Goal: Information Seeking & Learning: Find specific fact

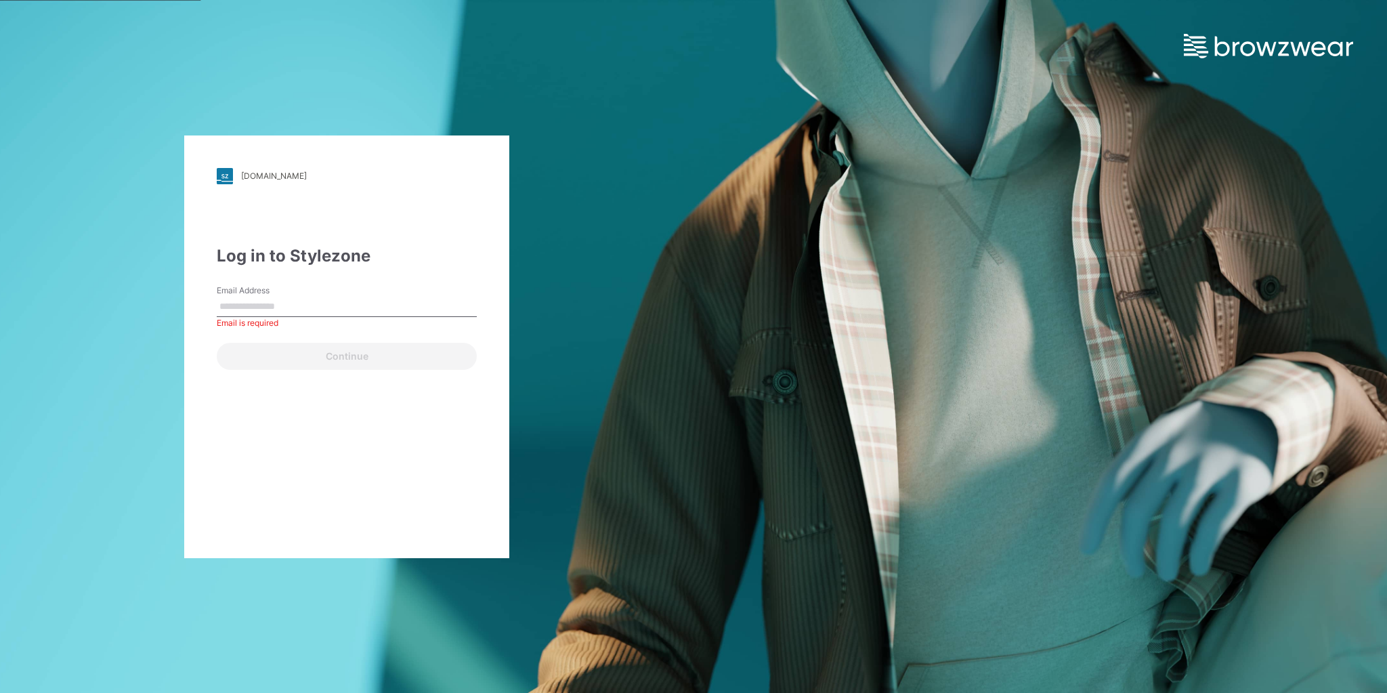
click at [317, 284] on div "Email Address Email is required" at bounding box center [347, 304] width 260 height 41
click at [318, 303] on input "Email Address" at bounding box center [347, 307] width 260 height 20
paste input "**********"
type input "**********"
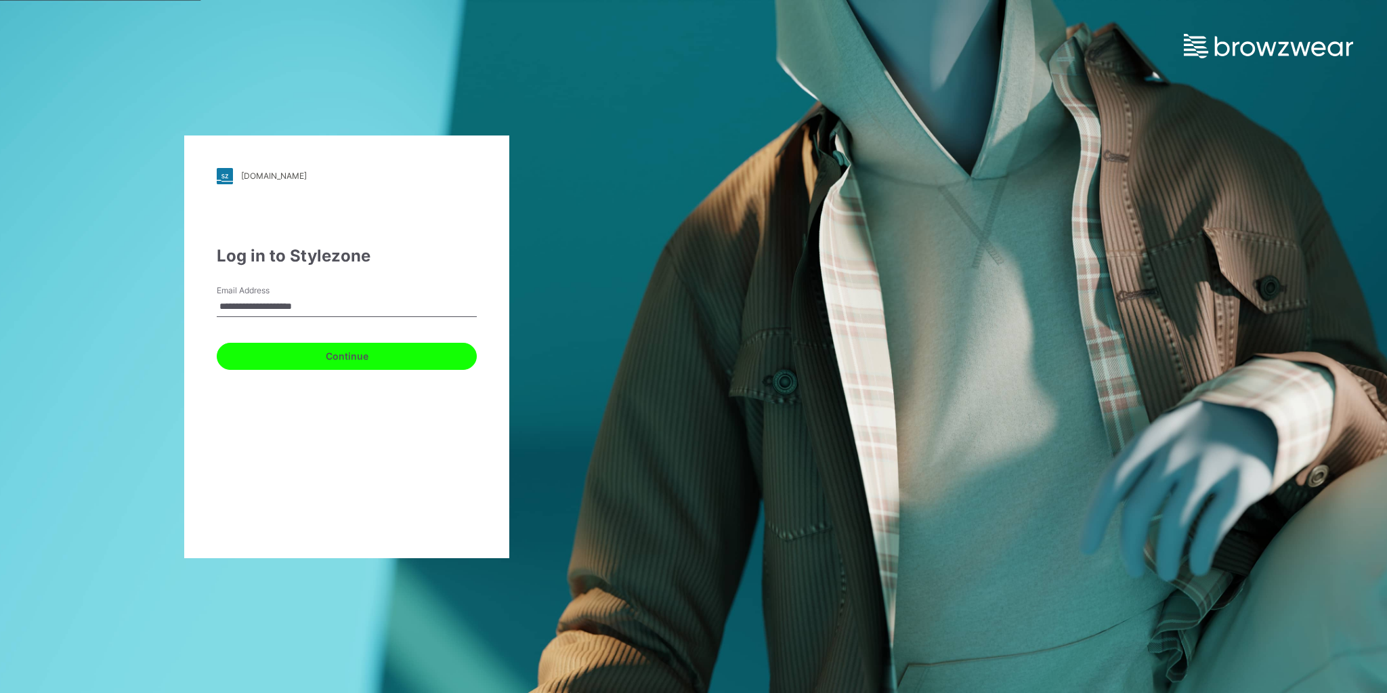
click at [305, 358] on button "Continue" at bounding box center [347, 356] width 260 height 27
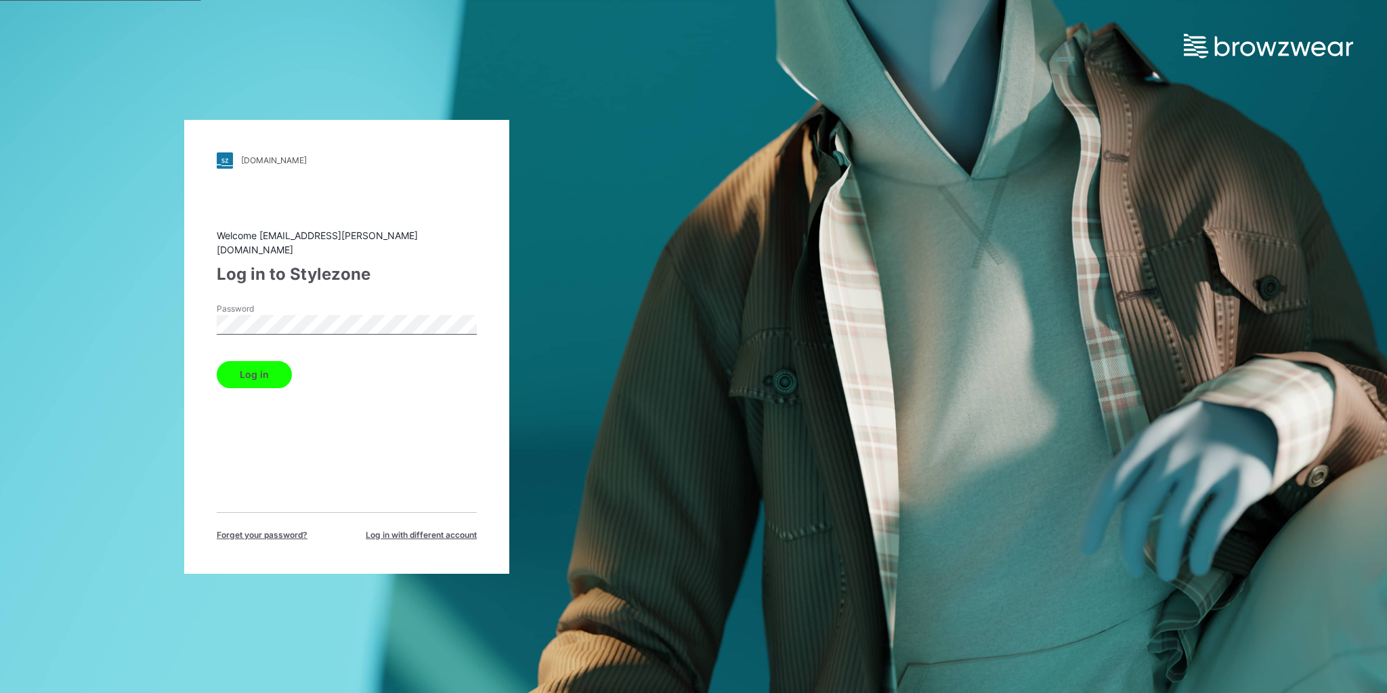
click at [250, 361] on button "Log in" at bounding box center [254, 374] width 75 height 27
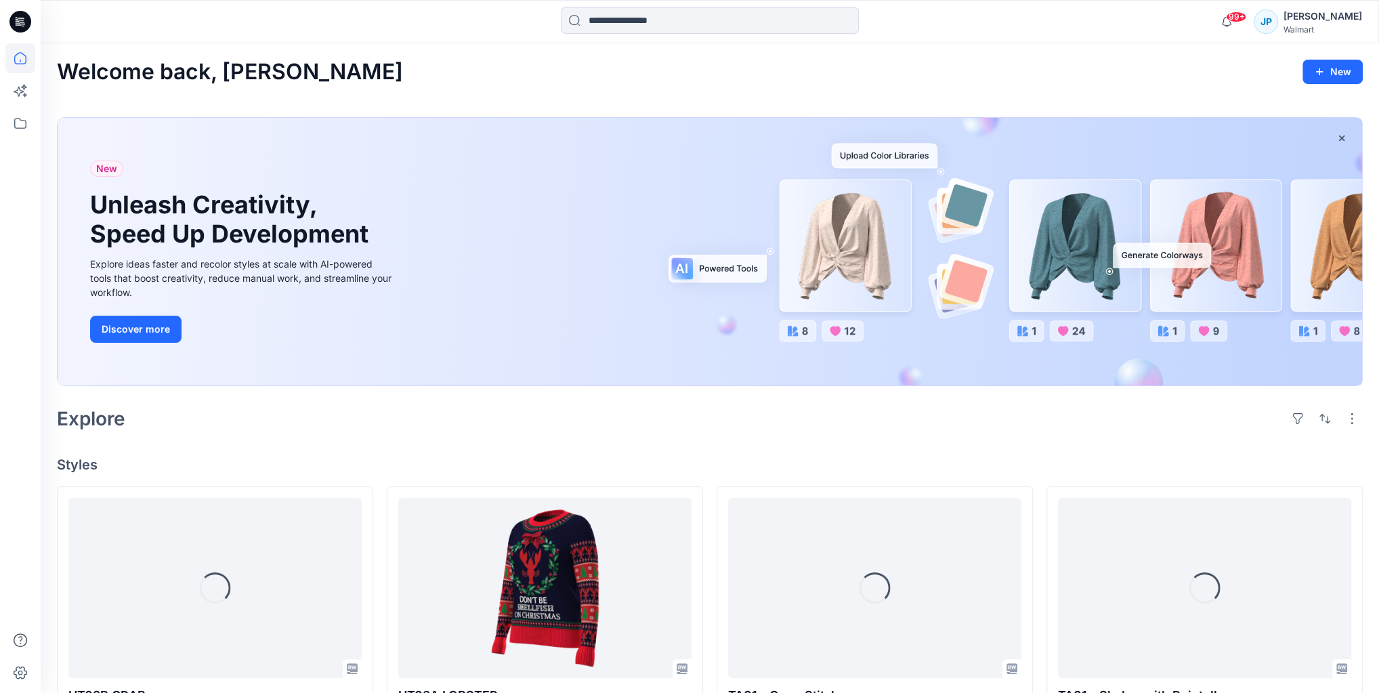
click at [1318, 20] on div "[PERSON_NAME]" at bounding box center [1322, 16] width 79 height 16
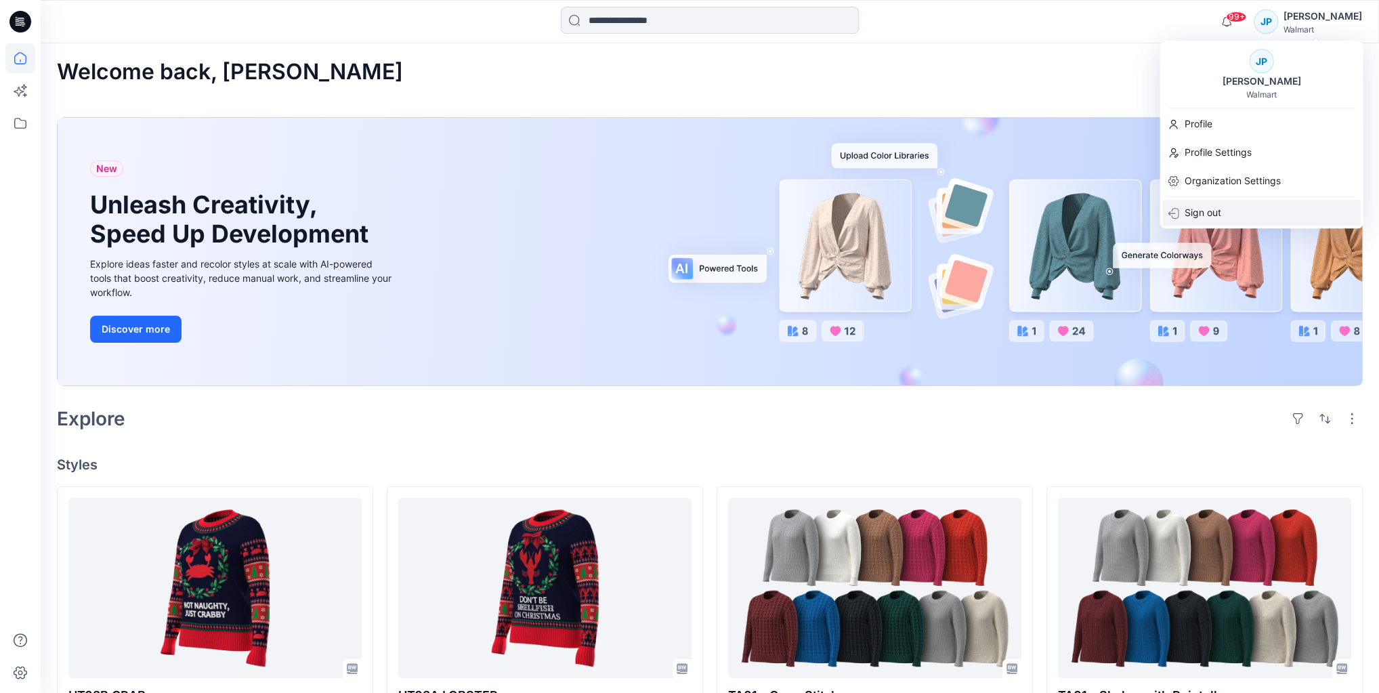
click at [1235, 207] on div "Sign out" at bounding box center [1261, 213] width 198 height 26
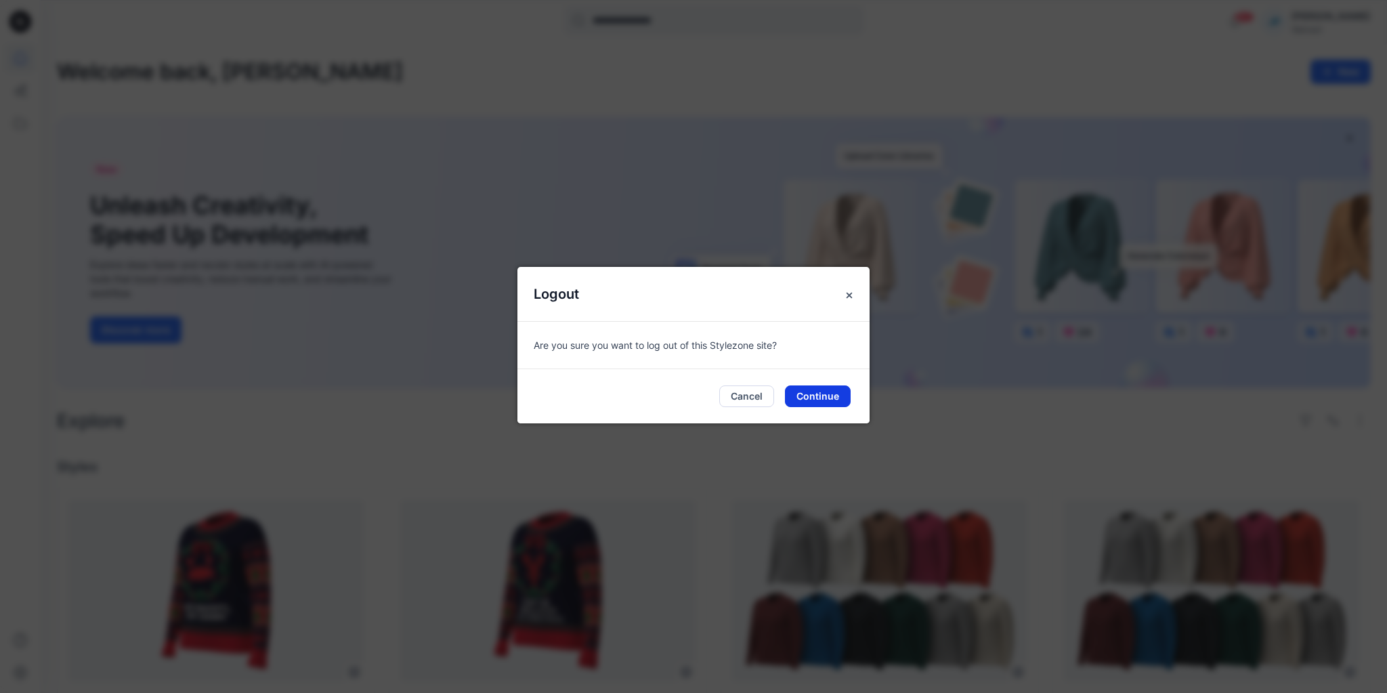
click at [814, 404] on button "Continue" at bounding box center [818, 396] width 66 height 22
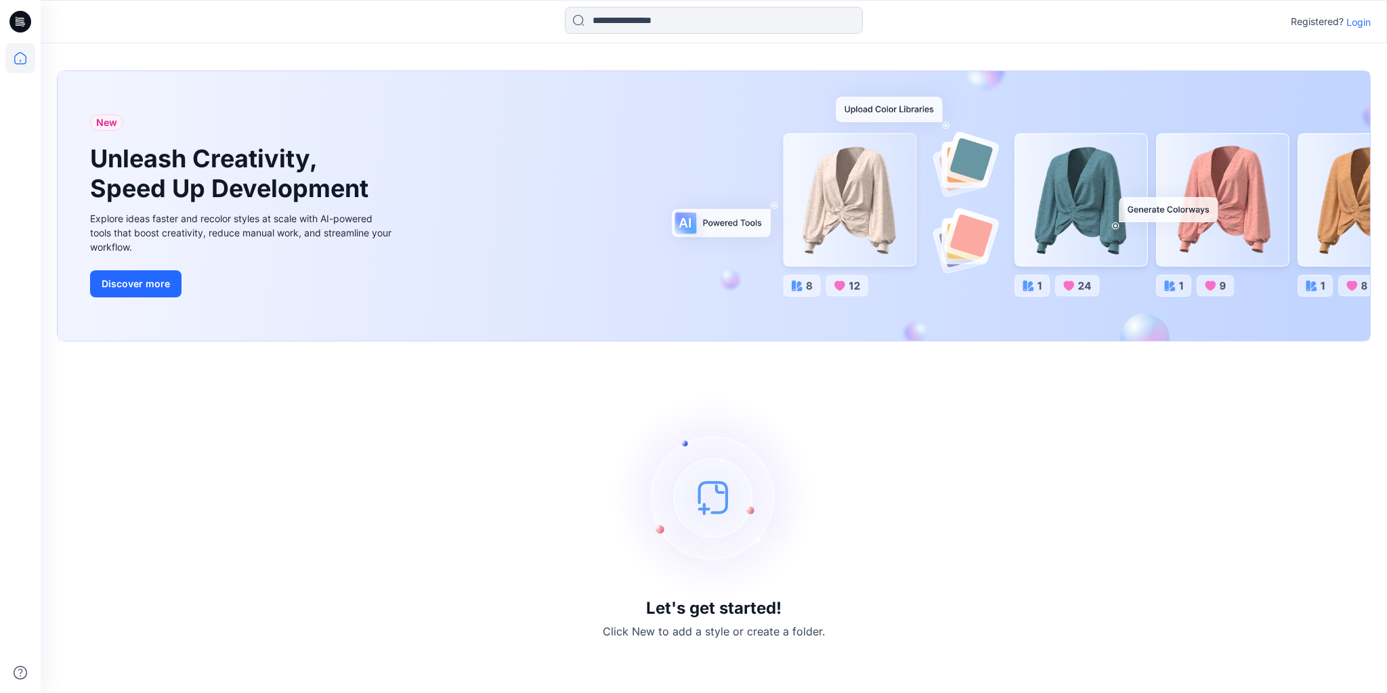
click at [1359, 18] on p "Login" at bounding box center [1358, 22] width 24 height 14
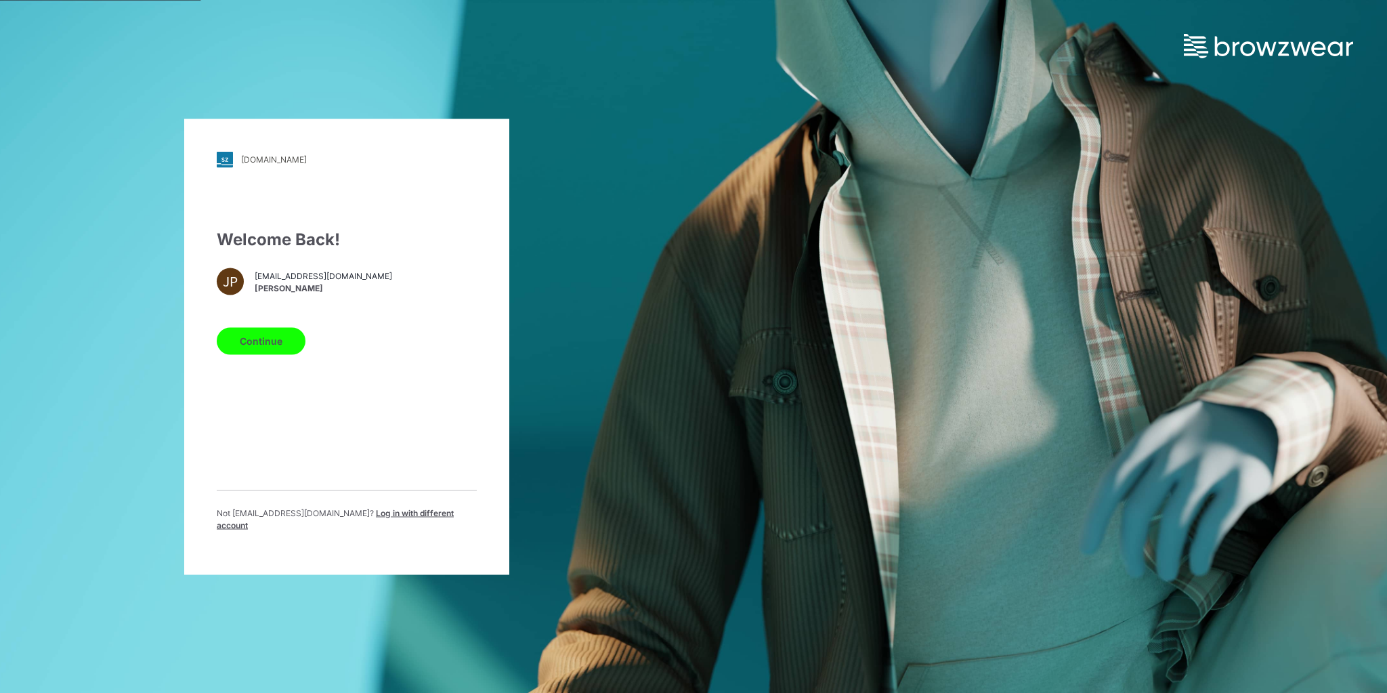
click at [404, 522] on span "Log in with different account" at bounding box center [335, 518] width 237 height 22
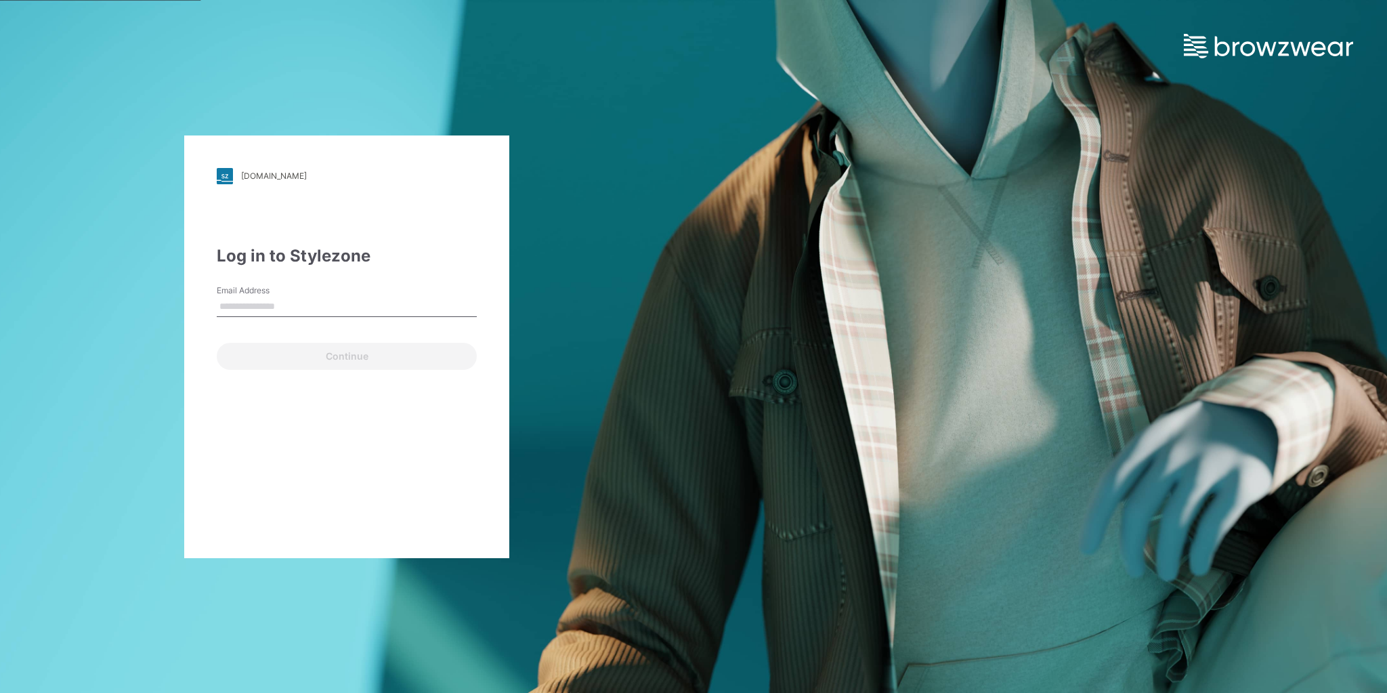
type input "**********"
click at [383, 362] on button "Continue" at bounding box center [347, 356] width 260 height 27
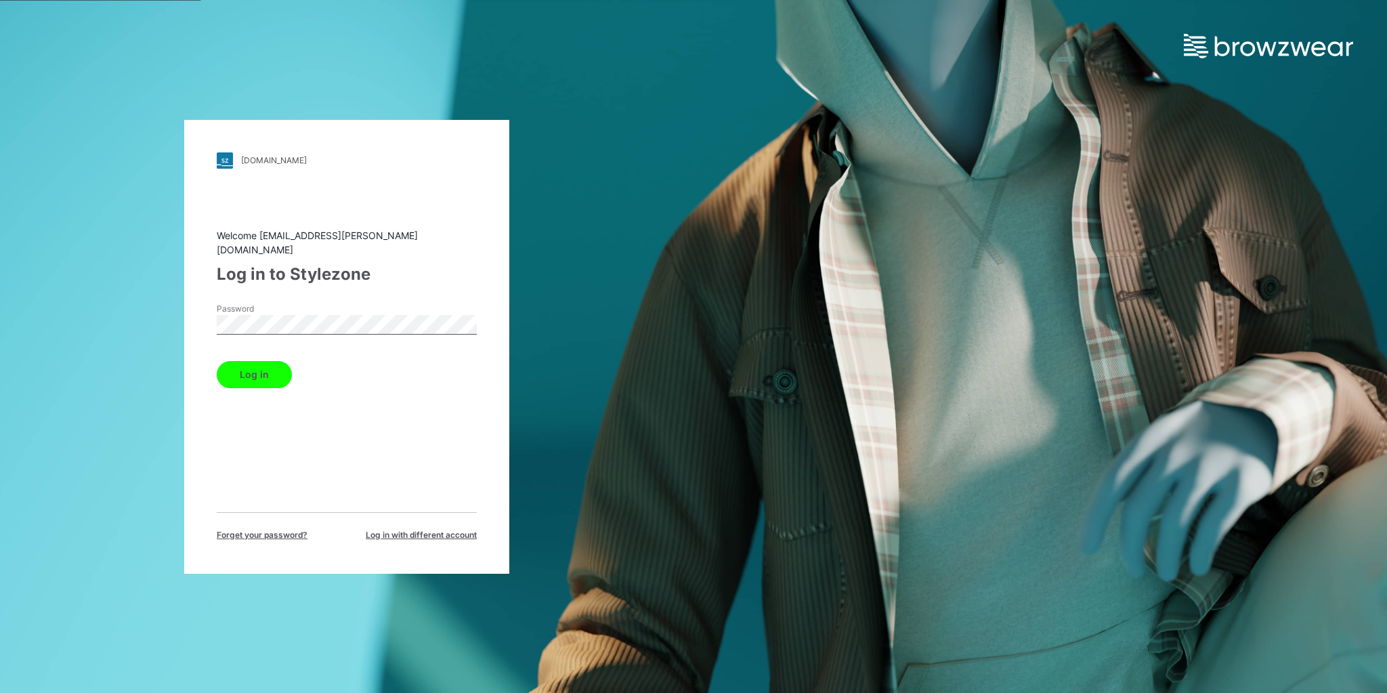
click at [280, 386] on div "Welcome cbellisio@vandale.com Log in to Stylezone Password Log in Forget your p…" at bounding box center [347, 384] width 260 height 313
click at [268, 361] on button "Log in" at bounding box center [254, 374] width 75 height 27
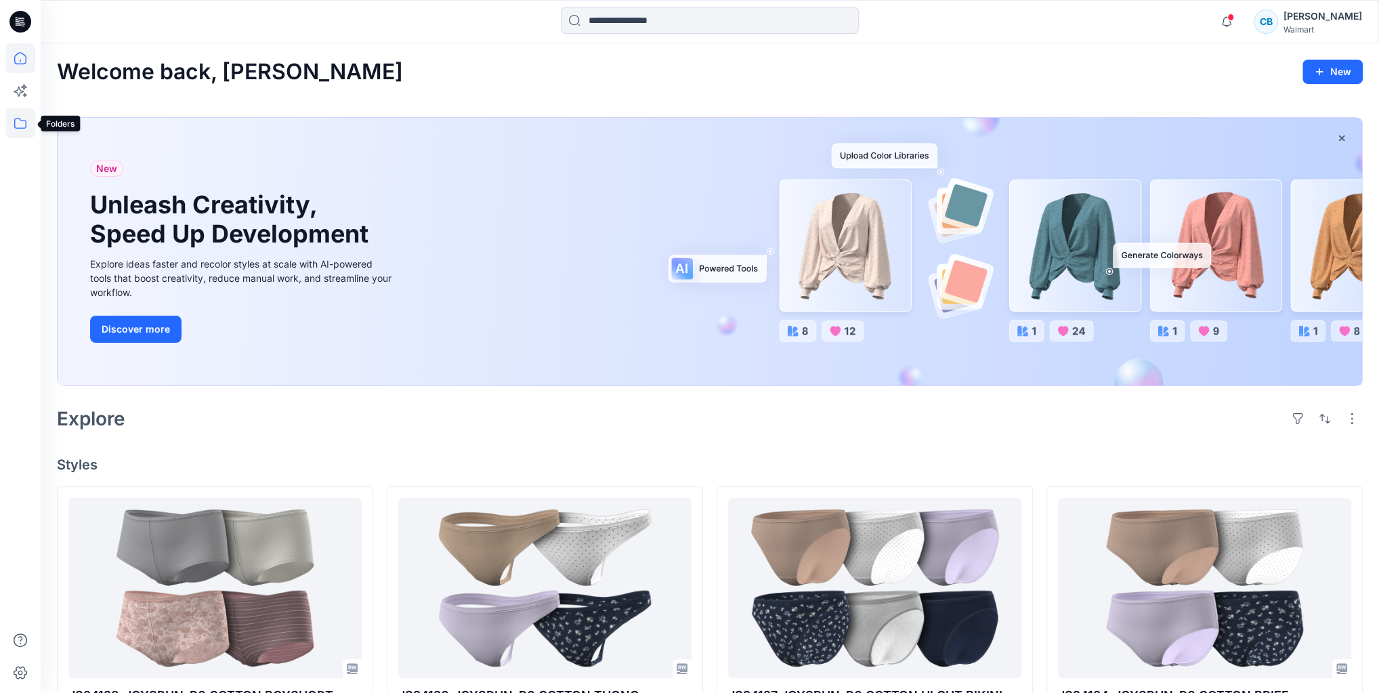
click at [16, 119] on icon at bounding box center [20, 123] width 12 height 11
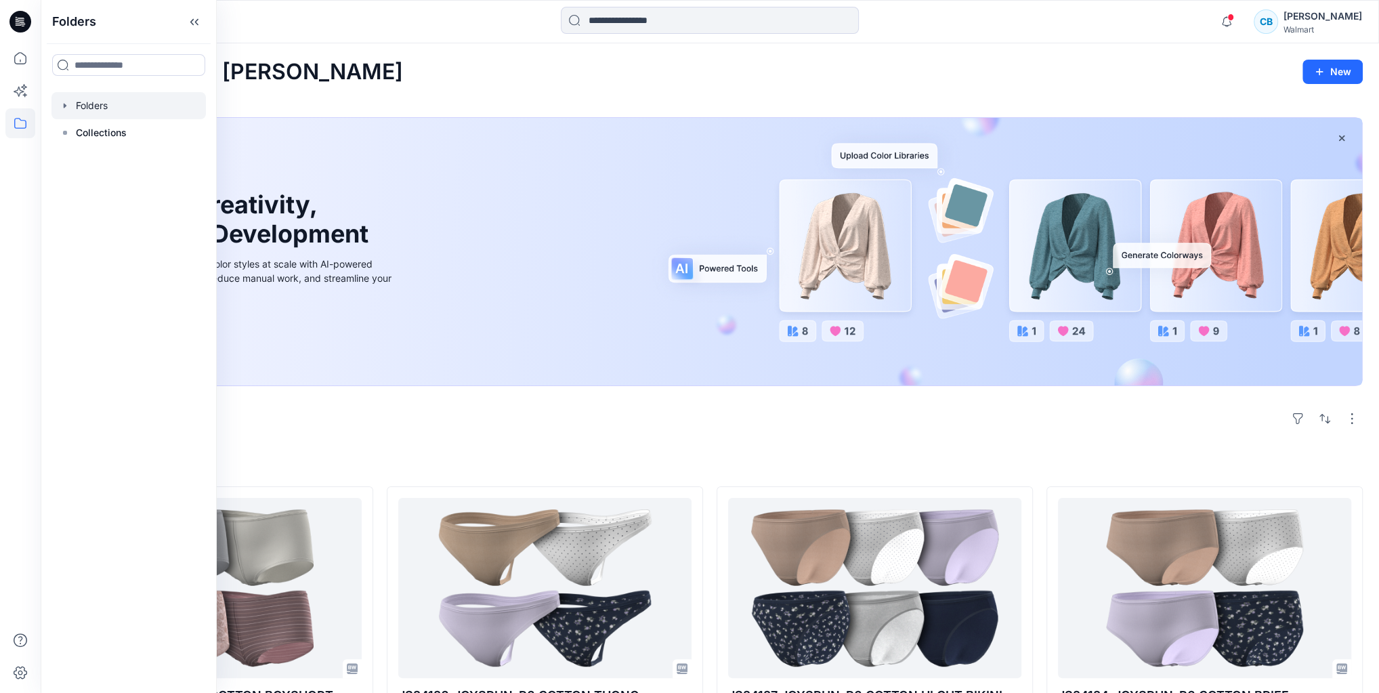
click at [90, 111] on div at bounding box center [128, 105] width 154 height 27
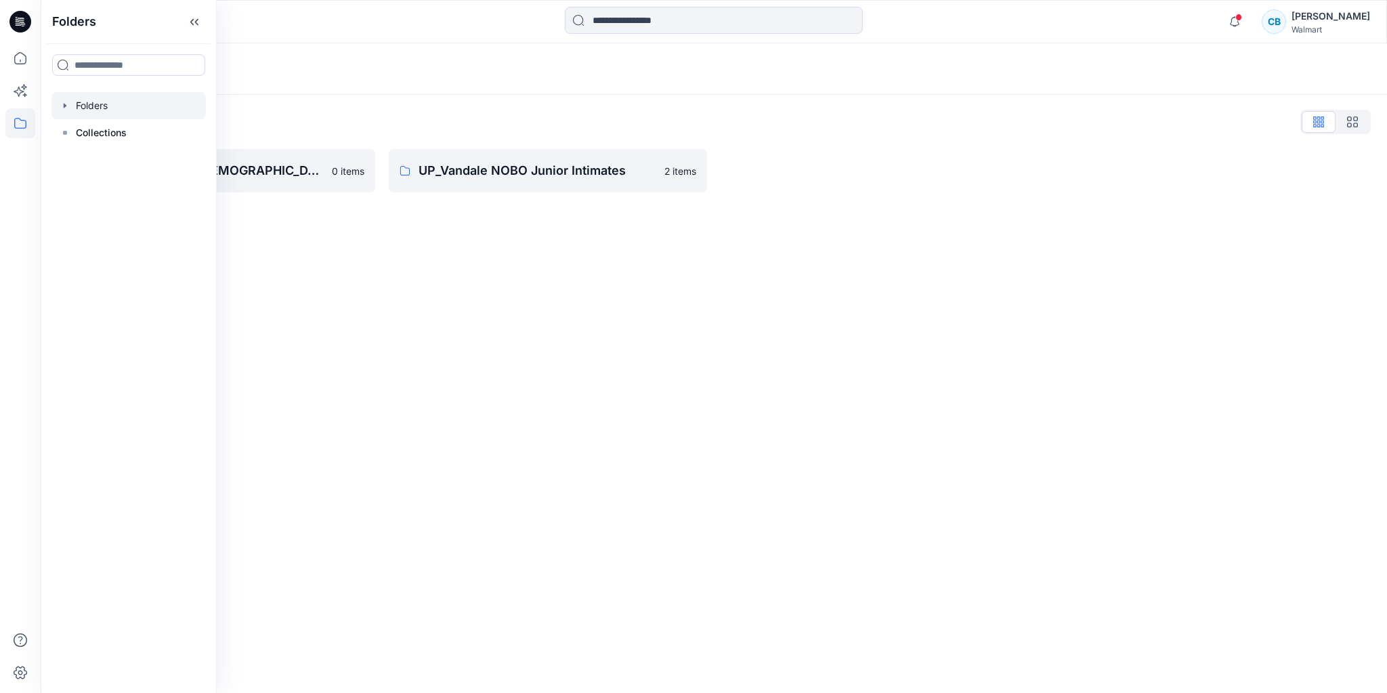
click at [685, 270] on div "Folders Folders List UP_VANDALE D29 Ladies Intimates - Joyspun 0 items UP_Vanda…" at bounding box center [714, 368] width 1346 height 650
click at [588, 186] on link "UP_Vandale NOBO Junior Intimates 2 items" at bounding box center [548, 170] width 318 height 43
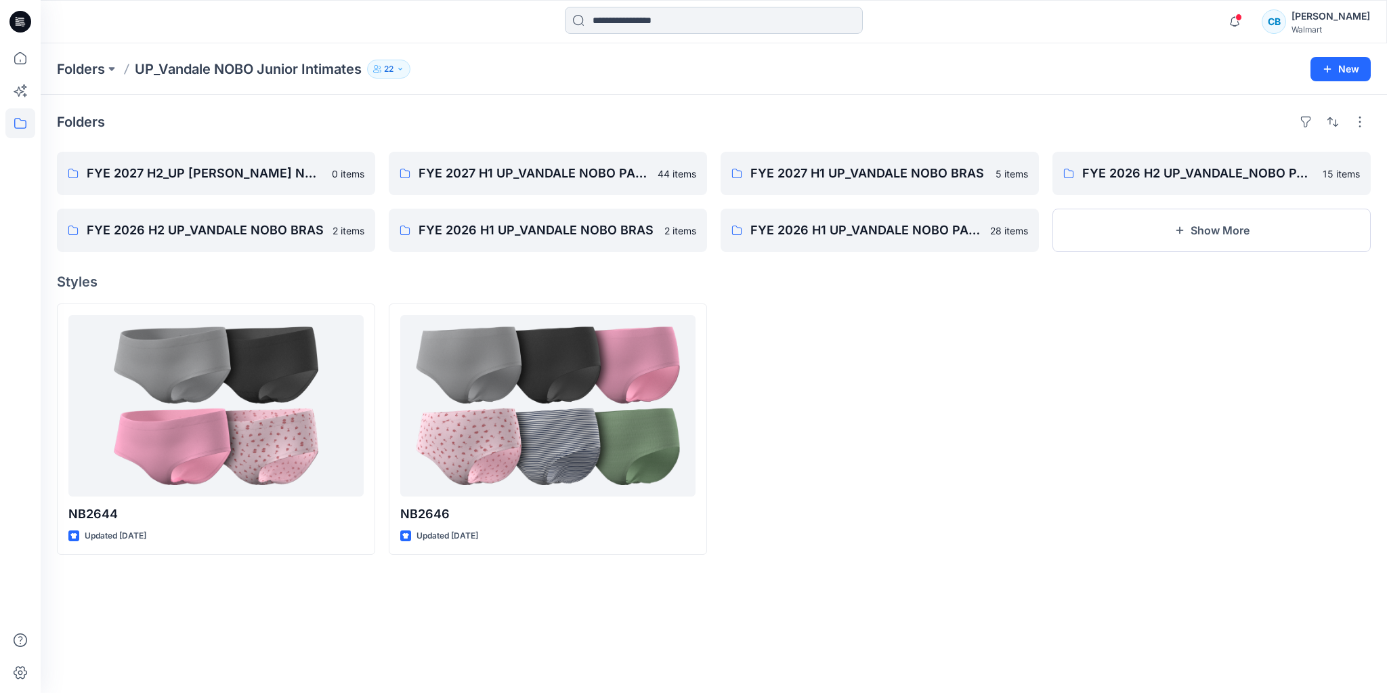
click at [685, 17] on input at bounding box center [714, 20] width 298 height 27
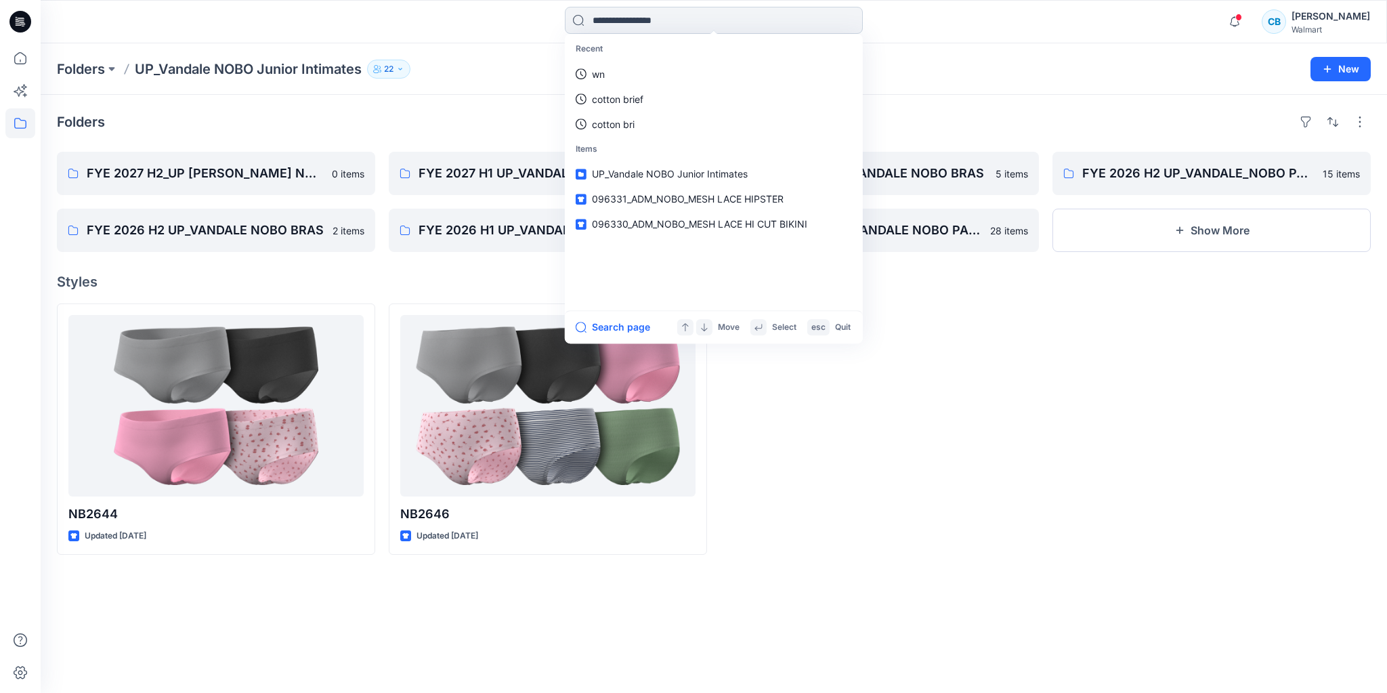
paste input "**********"
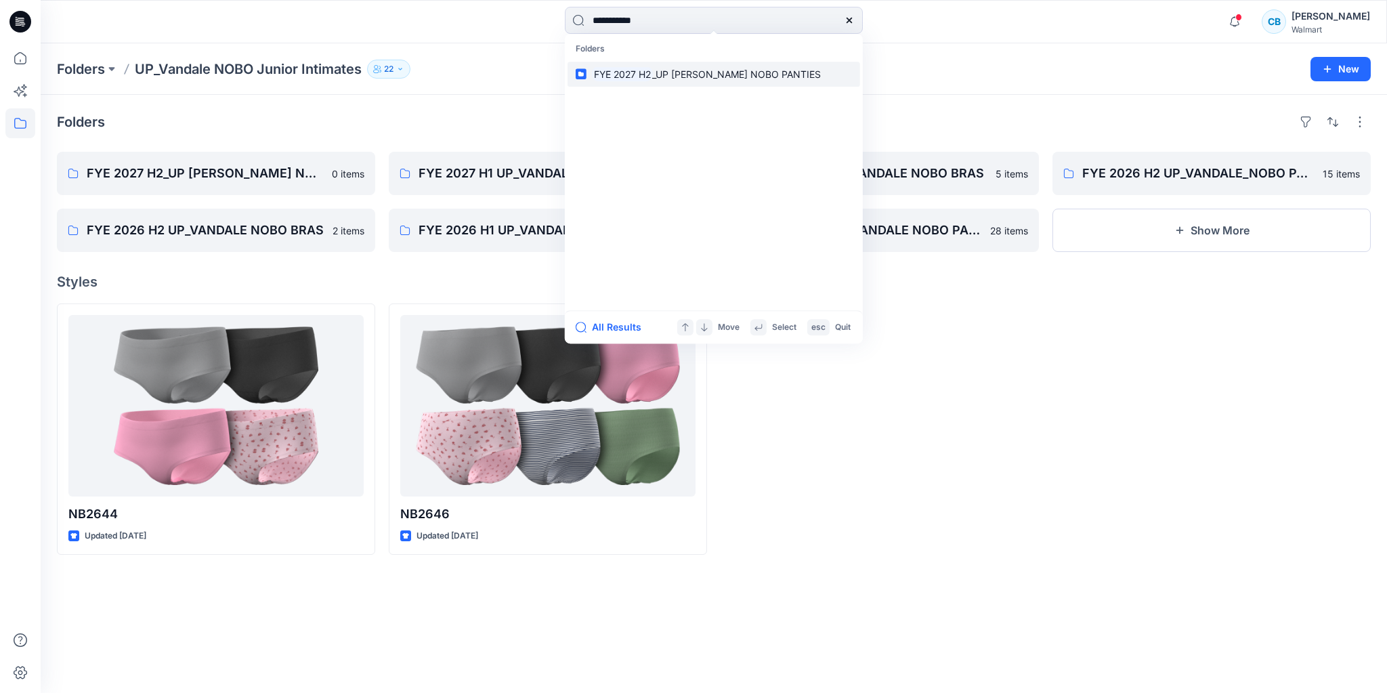
type input "**********"
click at [618, 75] on mark "FYE 2027 H2" at bounding box center [622, 74] width 61 height 16
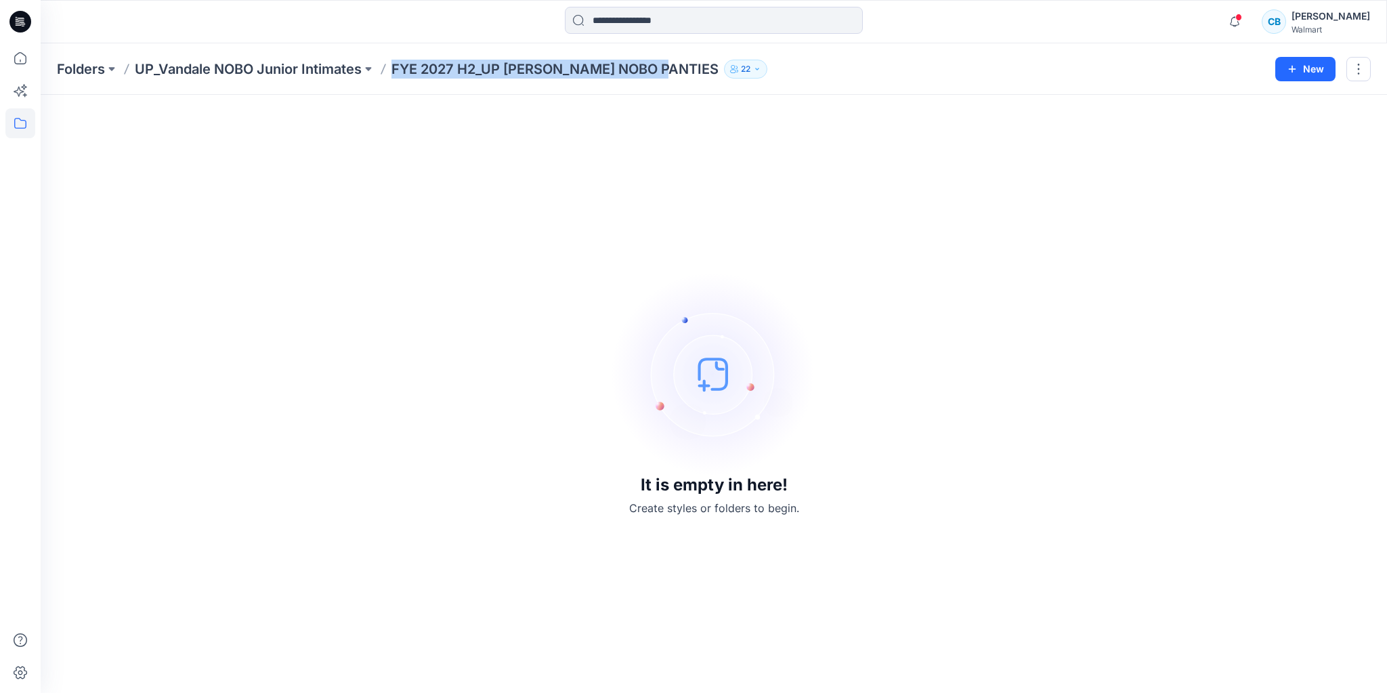
drag, startPoint x: 396, startPoint y: 70, endPoint x: 679, endPoint y: 83, distance: 282.7
click at [672, 75] on p "FYE 2027 H2_UP [PERSON_NAME] NOBO PANTIES" at bounding box center [554, 69] width 327 height 19
copy p "FYE 2027 H2_UP [PERSON_NAME] NOBO PANTIES"
click at [544, 89] on div "Folders UP_Vandale NOBO Junior Intimates FYE 2027 H2_UP VANDALE NOBO PANTIES 22…" at bounding box center [714, 68] width 1346 height 51
drag, startPoint x: 675, startPoint y: 80, endPoint x: 396, endPoint y: 81, distance: 278.4
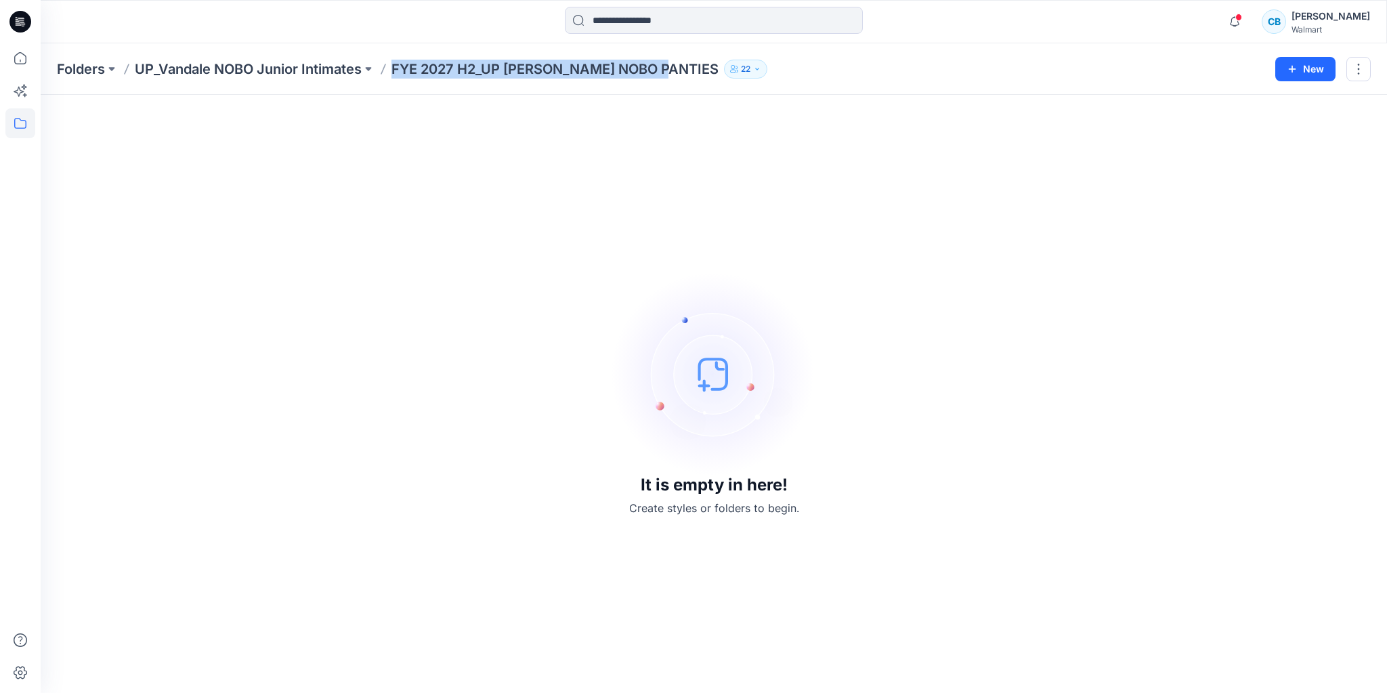
click at [396, 81] on div "Folders UP_Vandale NOBO Junior Intimates FYE 2027 H2_UP VANDALE NOBO PANTIES 22…" at bounding box center [714, 68] width 1346 height 51
copy p "FYE 2027 H2_UP [PERSON_NAME] NOBO PANTIES"
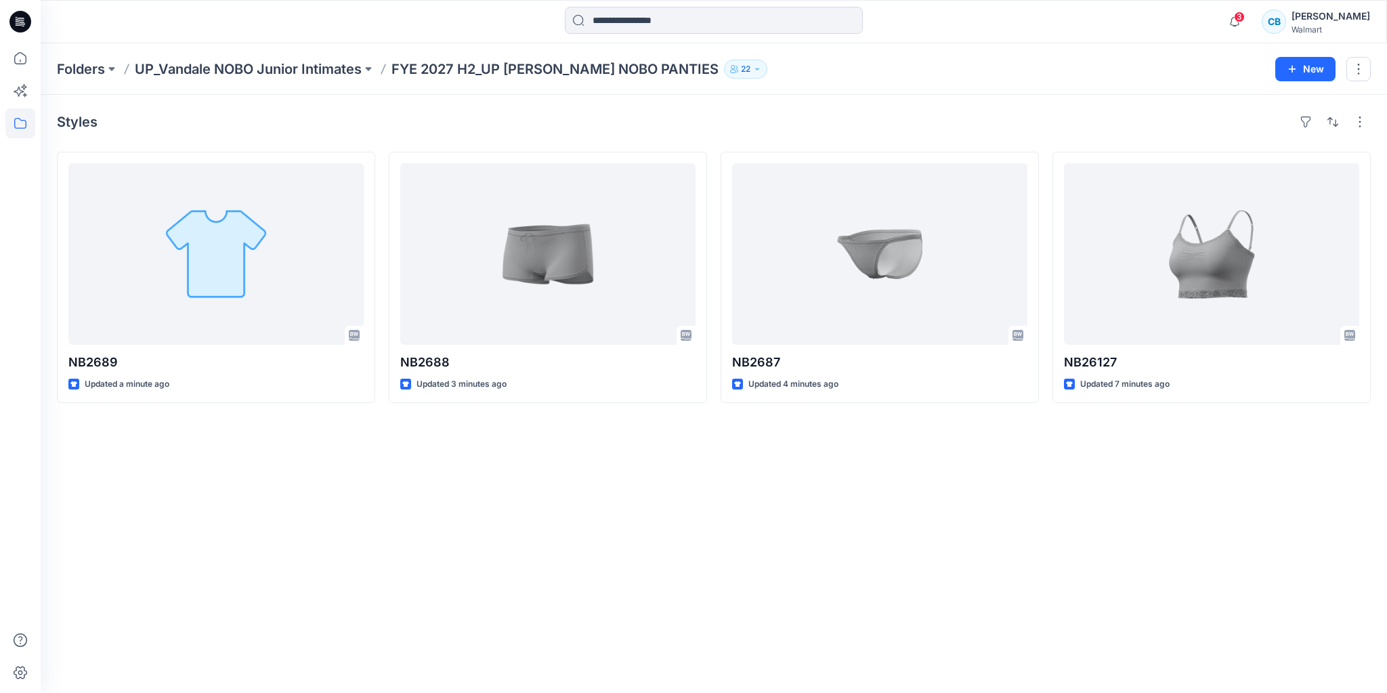
click at [1076, 520] on div "Styles NB2689 Updated a minute ago NB2688 Updated 3 minutes ago NB2687 Updated …" at bounding box center [714, 394] width 1346 height 598
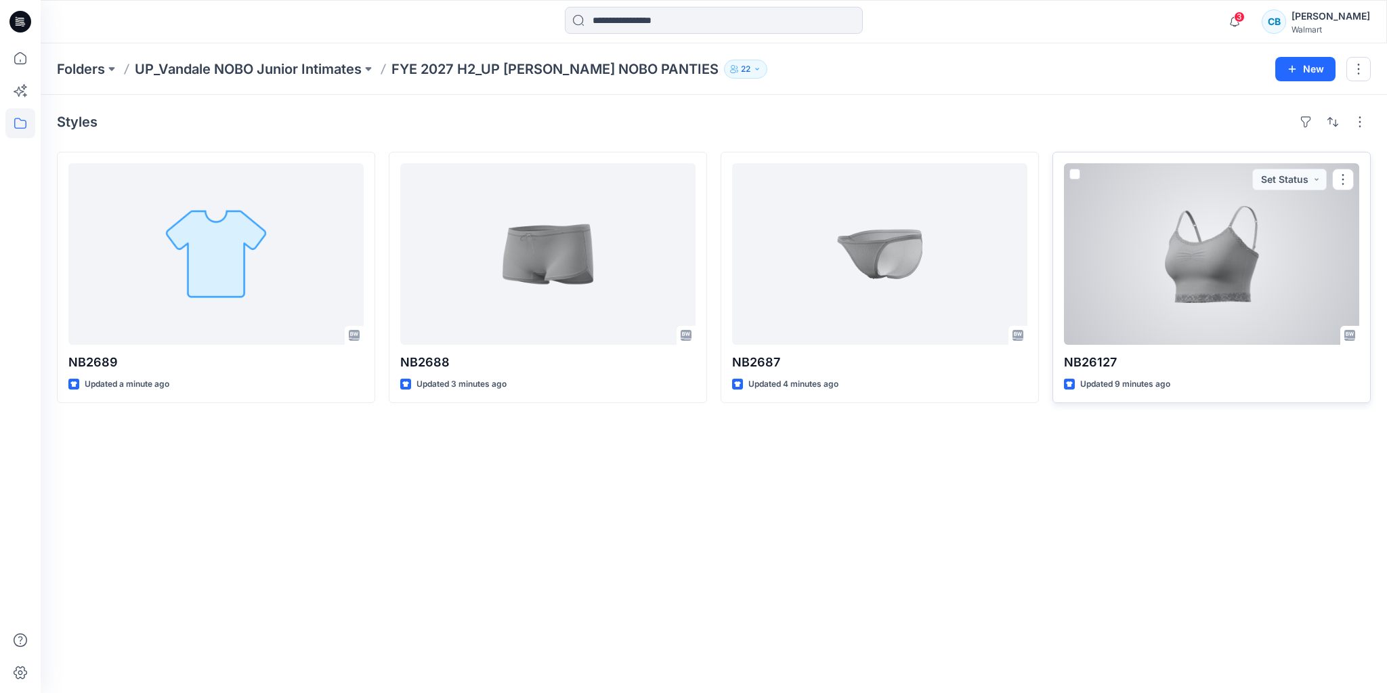
click at [1267, 255] on div at bounding box center [1211, 254] width 295 height 182
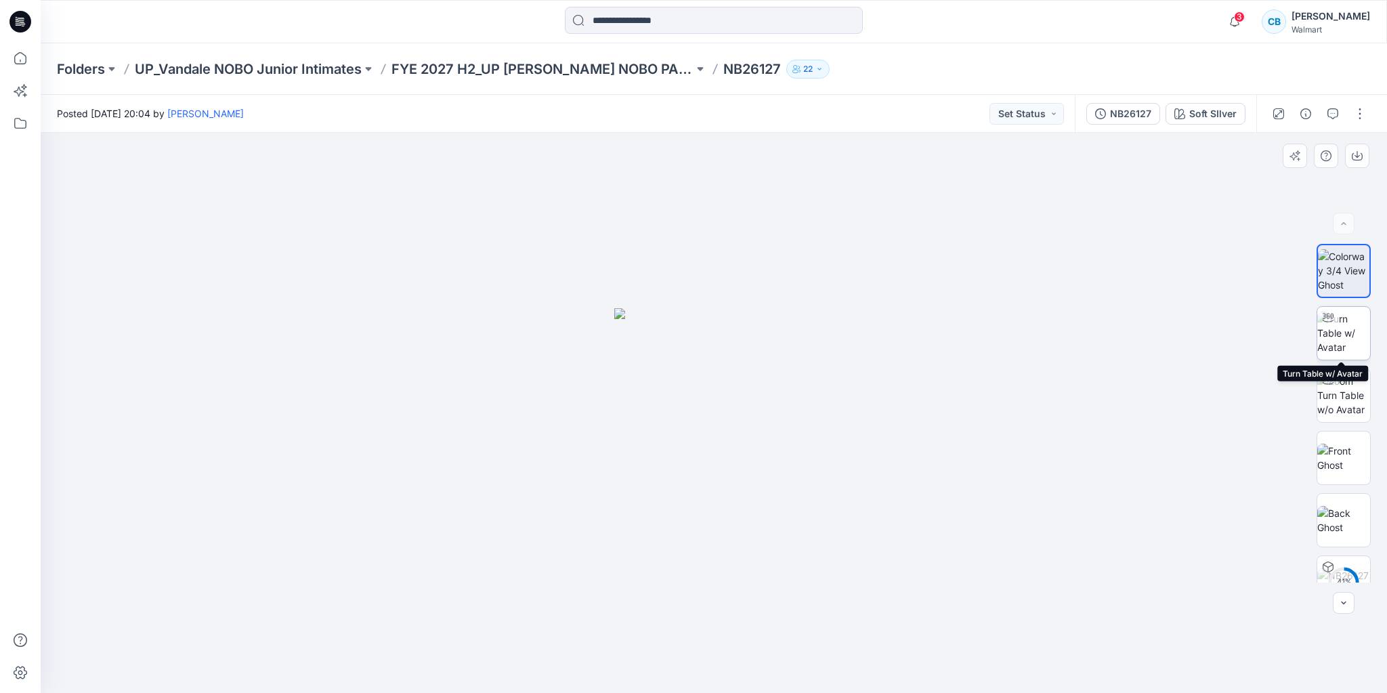
click at [1347, 343] on img at bounding box center [1343, 333] width 53 height 43
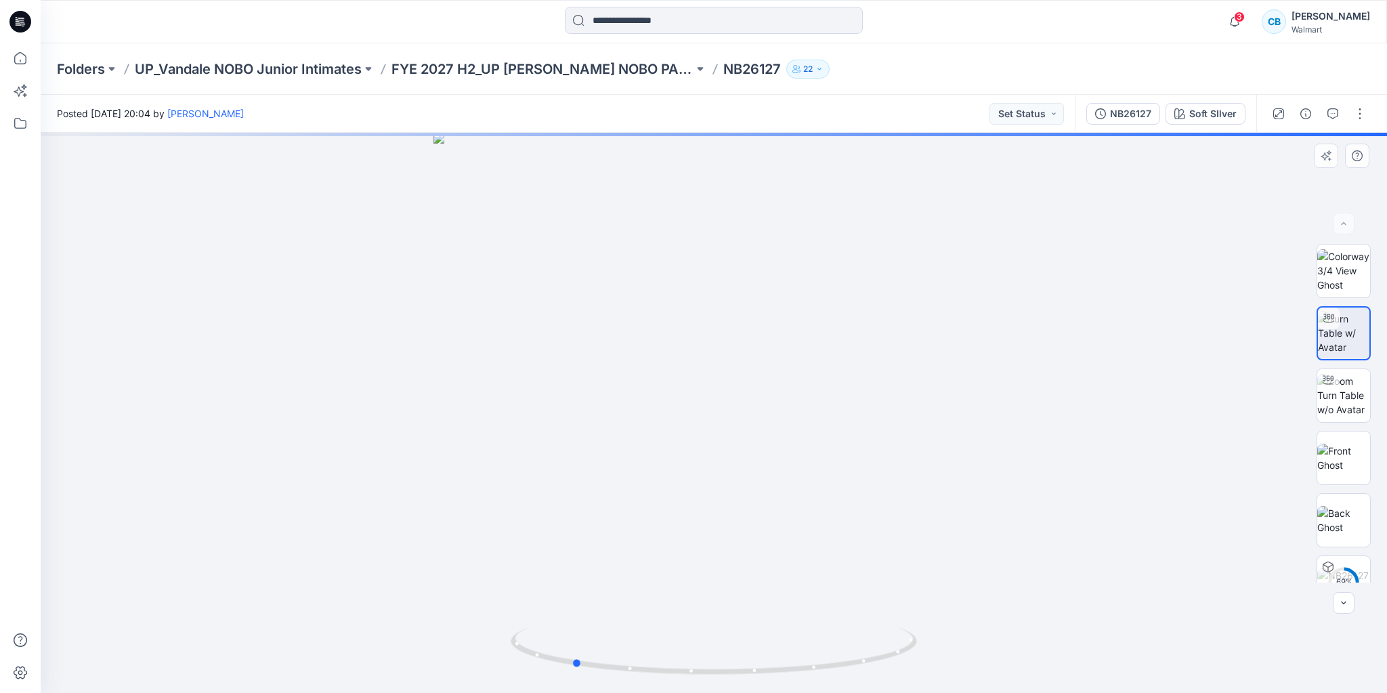
drag, startPoint x: 809, startPoint y: 478, endPoint x: 668, endPoint y: 475, distance: 140.9
click at [668, 475] on div at bounding box center [714, 413] width 1346 height 560
click at [561, 70] on p "FYE 2027 H2_UP [PERSON_NAME] NOBO PANTIES" at bounding box center [542, 69] width 302 height 19
